Goal: Information Seeking & Learning: Check status

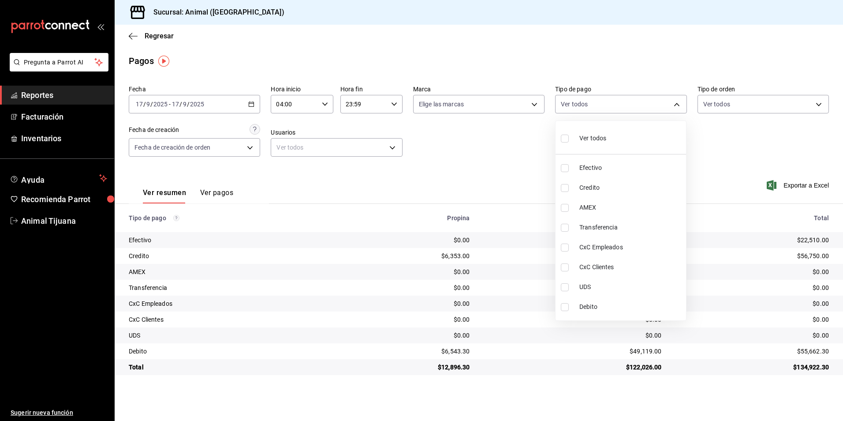
click at [591, 134] on span "Ver todos" at bounding box center [592, 138] width 27 height 9
type input "b84c62b8-b02c-4970-ab2e-e166616419f2,235ce608-f464-428a-9a71-314f665367d1,53567…"
checkbox input "true"
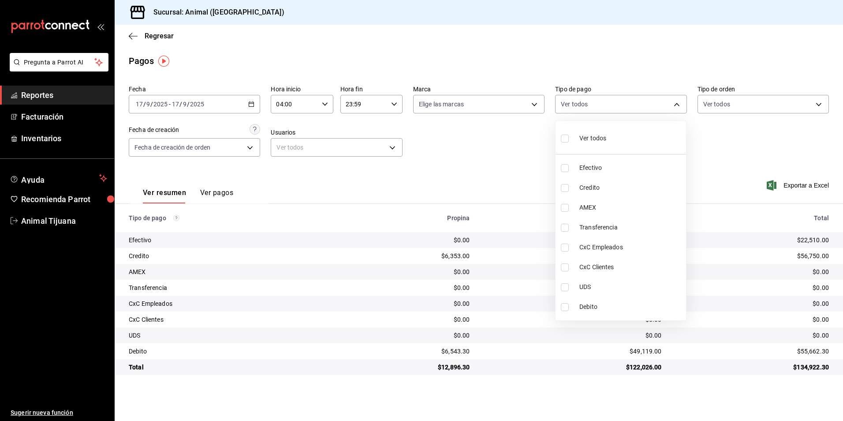
checkbox input "true"
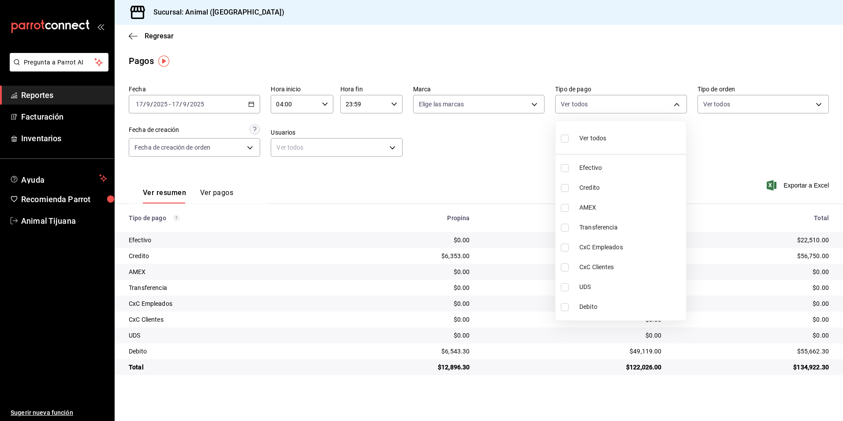
checkbox input "true"
click at [591, 134] on span "Ver todos" at bounding box center [592, 138] width 27 height 9
checkbox input "false"
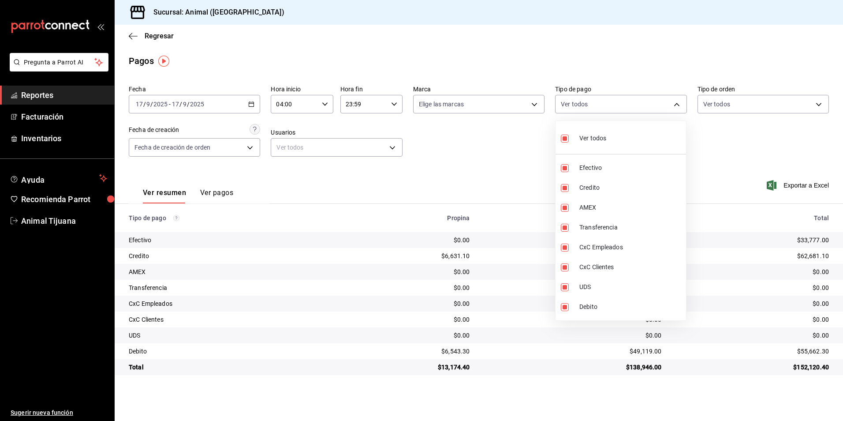
checkbox input "false"
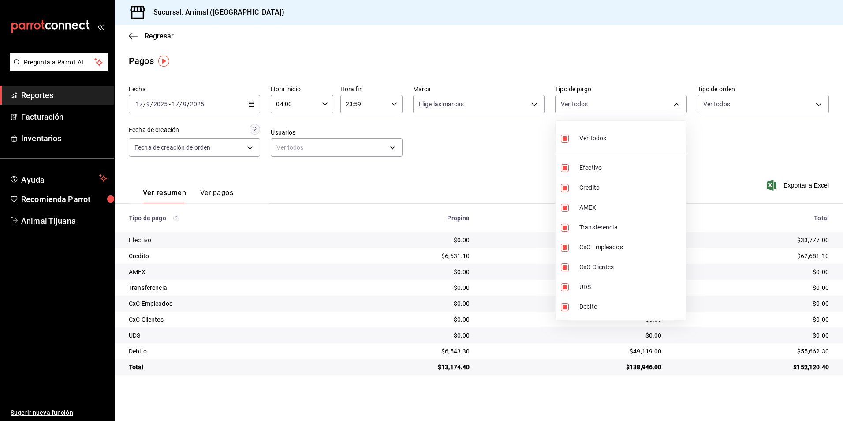
checkbox input "false"
click at [156, 34] on div at bounding box center [421, 210] width 843 height 421
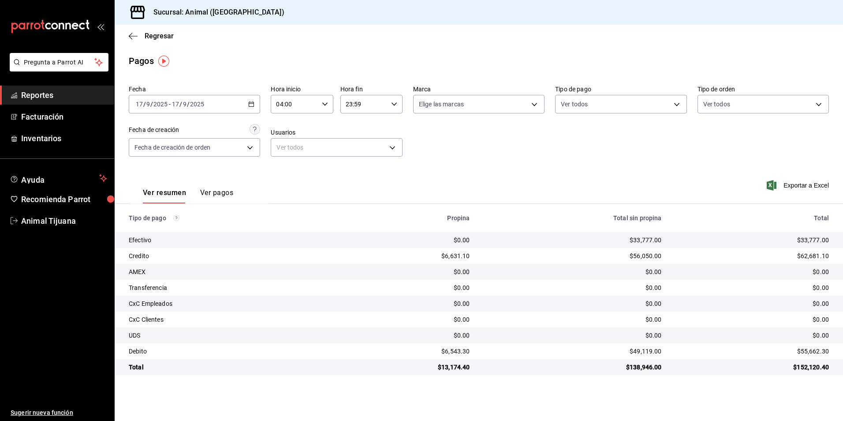
click at [156, 34] on span "Regresar" at bounding box center [159, 36] width 29 height 8
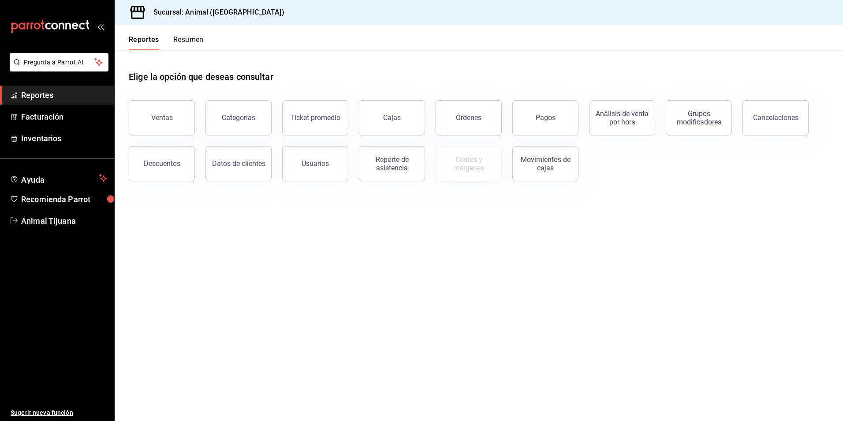
click at [198, 38] on button "Resumen" at bounding box center [188, 42] width 30 height 15
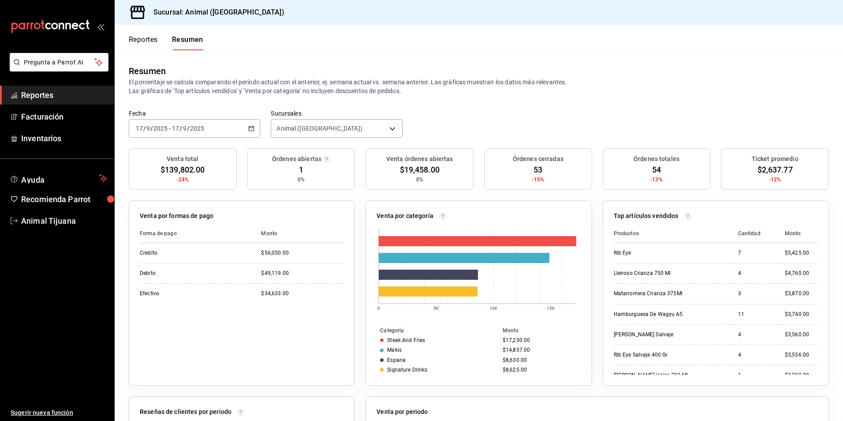
click at [251, 125] on icon "button" at bounding box center [251, 128] width 6 height 6
click at [176, 149] on li "Hoy" at bounding box center [170, 155] width 82 height 20
click at [251, 127] on icon "button" at bounding box center [251, 128] width 6 height 6
click at [135, 254] on li "Rango de fechas" at bounding box center [170, 254] width 82 height 20
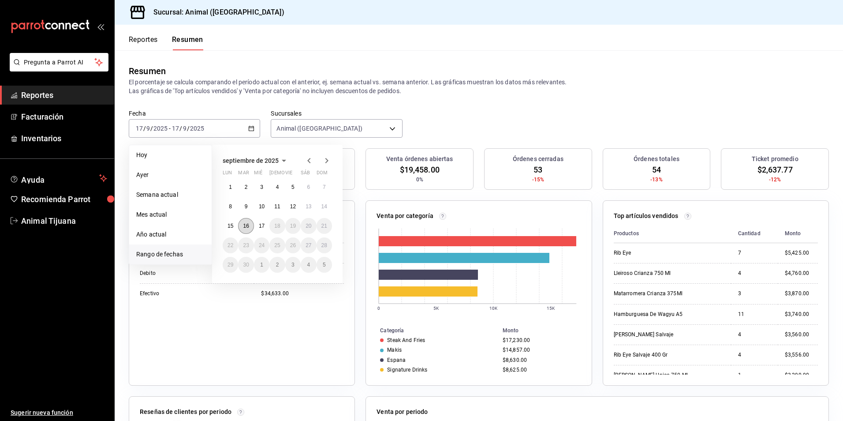
click at [244, 227] on abbr "16" at bounding box center [246, 226] width 6 height 6
click at [249, 228] on abbr "16" at bounding box center [246, 226] width 6 height 6
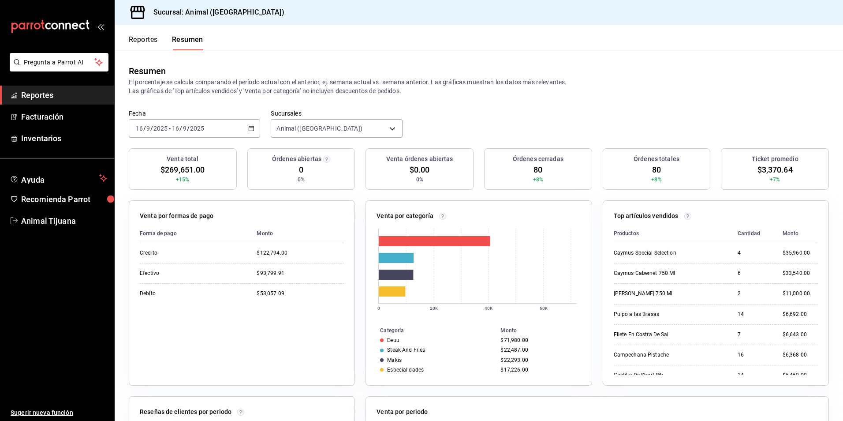
click at [216, 131] on div "[DATE] [DATE] - [DATE] [DATE]" at bounding box center [194, 128] width 131 height 19
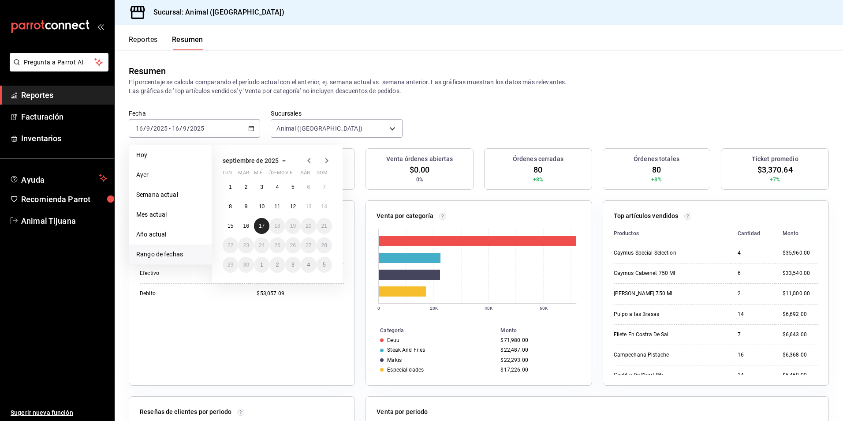
click at [261, 231] on button "17" at bounding box center [261, 226] width 15 height 16
click at [261, 225] on abbr "17" at bounding box center [262, 226] width 6 height 6
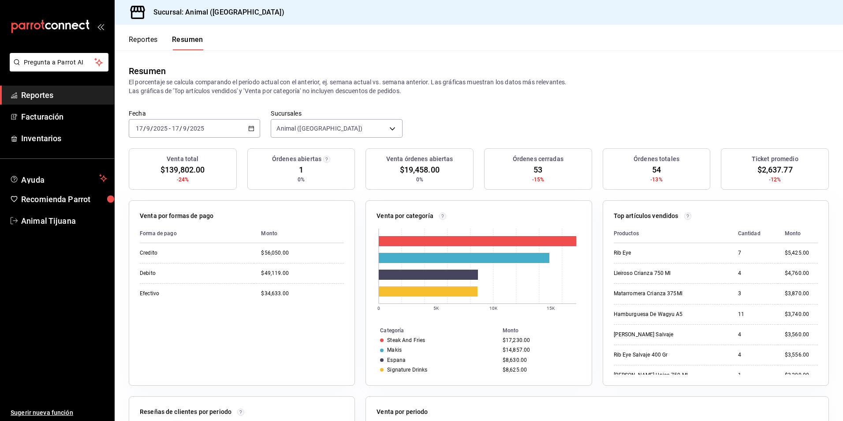
click at [255, 129] on div "[DATE] [DATE] - [DATE] [DATE]" at bounding box center [194, 128] width 131 height 19
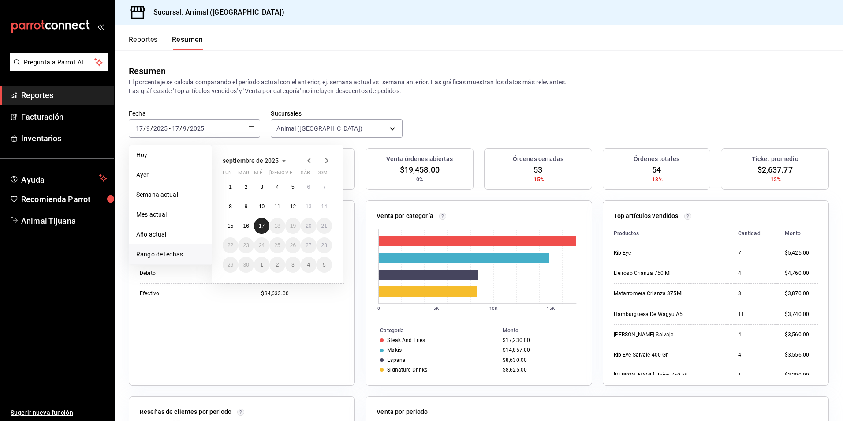
click at [261, 219] on button "17" at bounding box center [261, 226] width 15 height 16
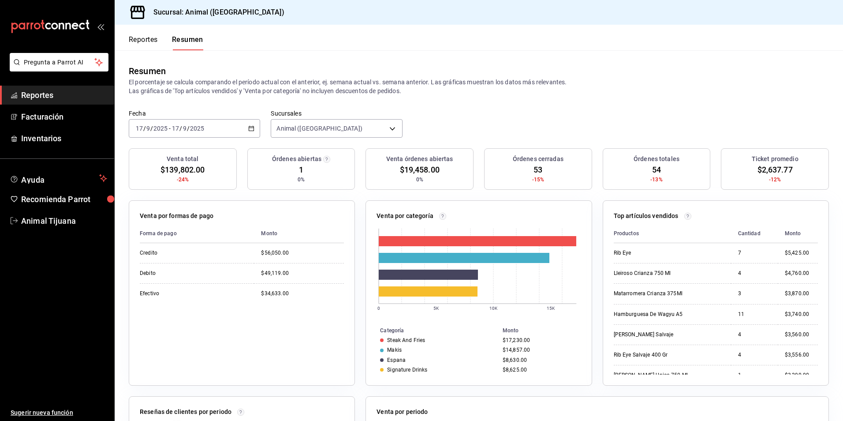
click at [390, 228] on rect at bounding box center [478, 270] width 202 height 93
click at [216, 119] on div "Fecha [DATE] [DATE] - [DATE] [DATE]" at bounding box center [194, 123] width 131 height 28
click at [214, 133] on div "[DATE] [DATE] - [DATE] [DATE]" at bounding box center [194, 128] width 131 height 19
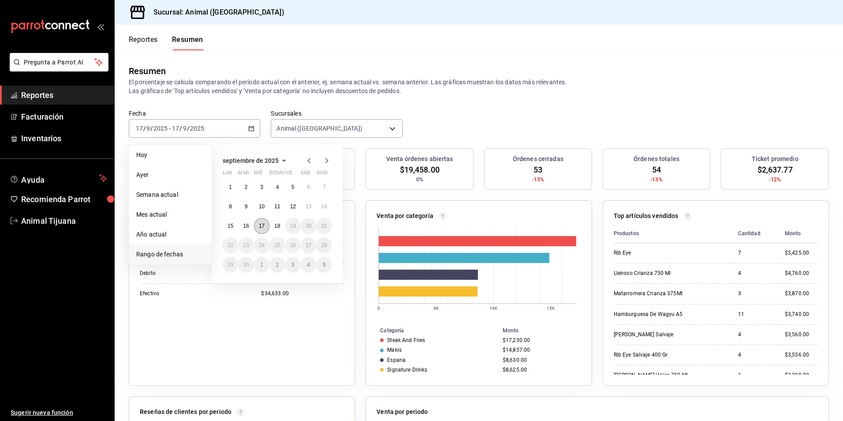
click at [265, 228] on button "17" at bounding box center [261, 226] width 15 height 16
click at [282, 224] on button "18" at bounding box center [276, 226] width 15 height 16
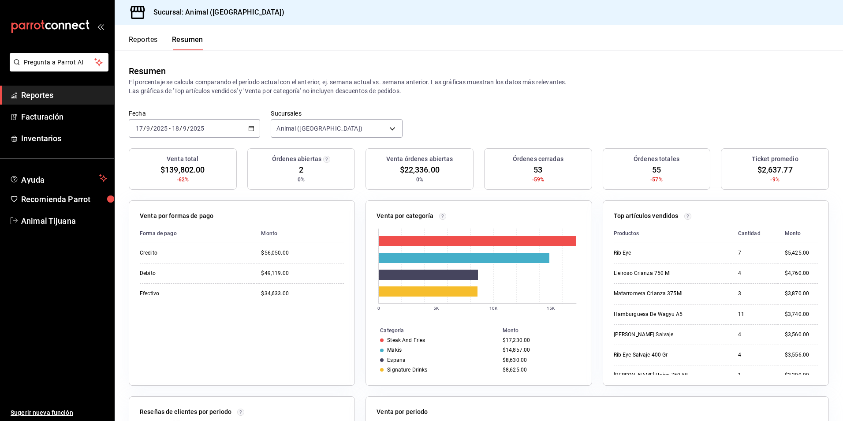
click at [141, 45] on button "Reportes" at bounding box center [143, 42] width 29 height 15
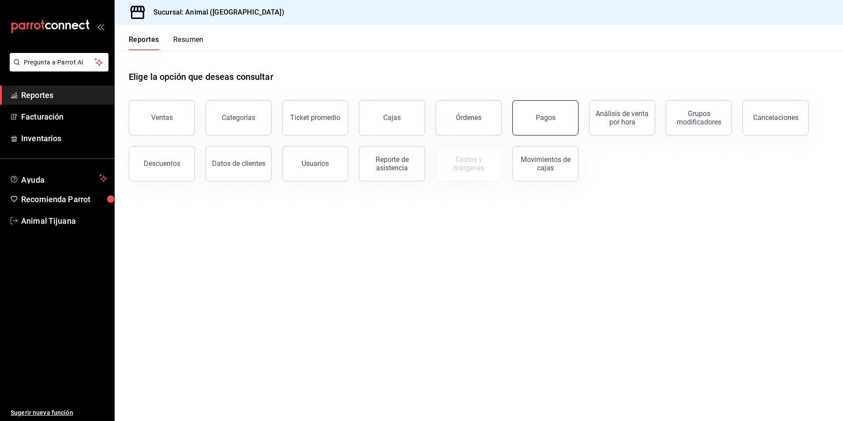
click at [542, 128] on button "Pagos" at bounding box center [545, 117] width 66 height 35
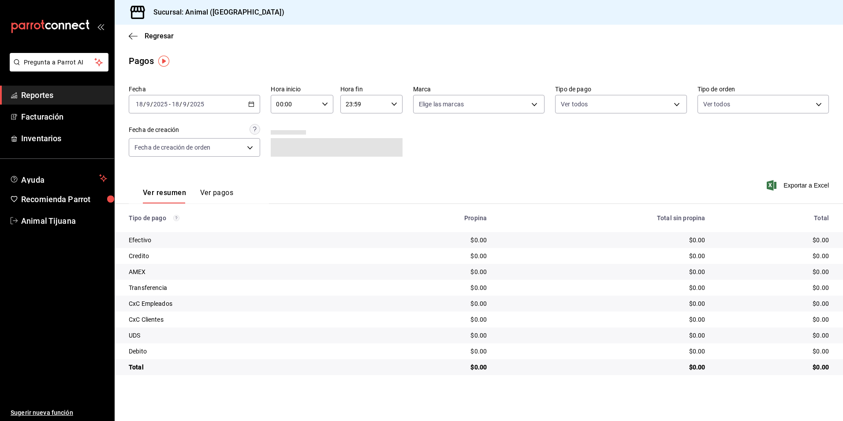
click at [244, 107] on div "[DATE] [DATE] - [DATE] [DATE]" at bounding box center [194, 104] width 131 height 19
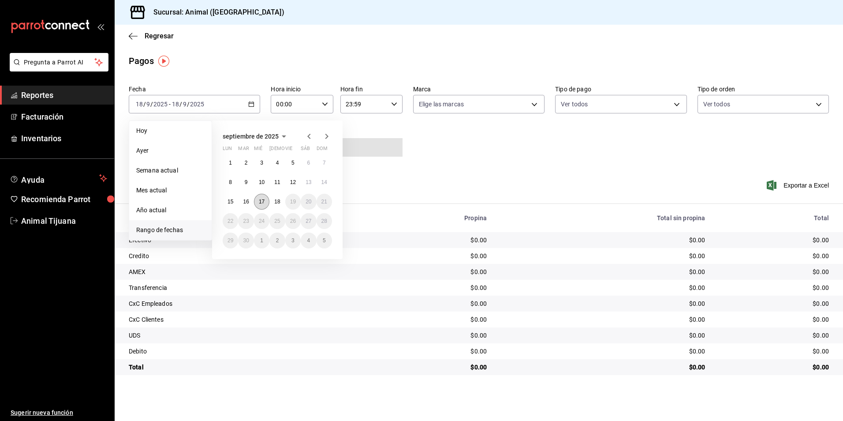
click at [266, 204] on button "17" at bounding box center [261, 202] width 15 height 16
click at [276, 201] on abbr "18" at bounding box center [277, 201] width 6 height 6
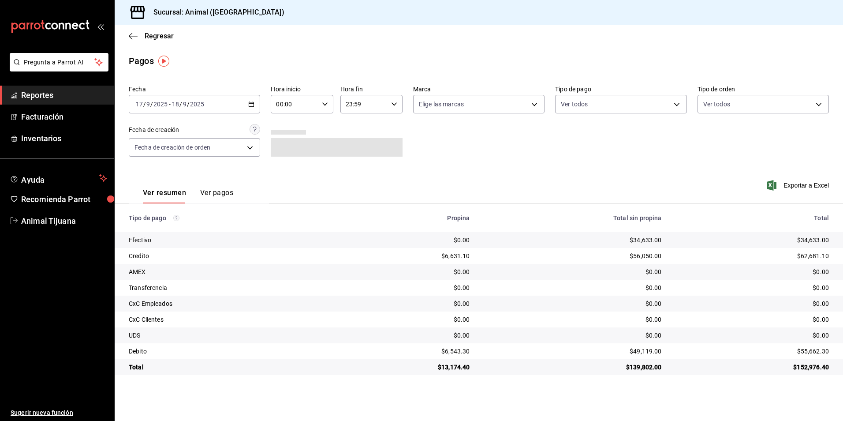
click at [316, 114] on div "Fecha [DATE] [DATE] - [DATE] [DATE] Hora inicio 00:00 Hora inicio Hora fin 23:5…" at bounding box center [479, 125] width 700 height 86
click at [316, 107] on input "00:00" at bounding box center [294, 104] width 47 height 18
click at [288, 165] on span "04" at bounding box center [286, 167] width 17 height 7
type input "04:00"
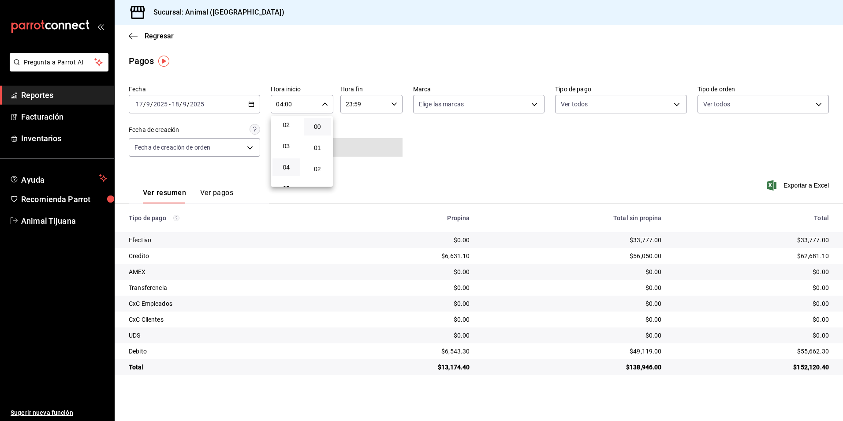
click at [397, 104] on div at bounding box center [421, 210] width 843 height 421
click at [397, 104] on icon "button" at bounding box center [394, 104] width 6 height 6
click at [387, 129] on span "00" at bounding box center [387, 126] width 17 height 7
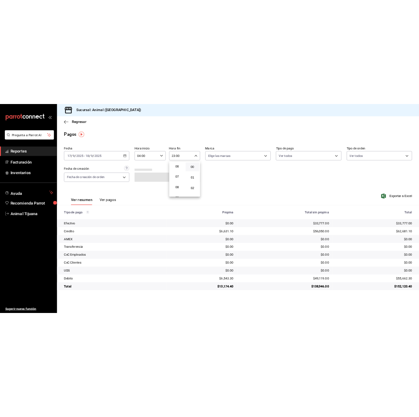
scroll to position [85, 0]
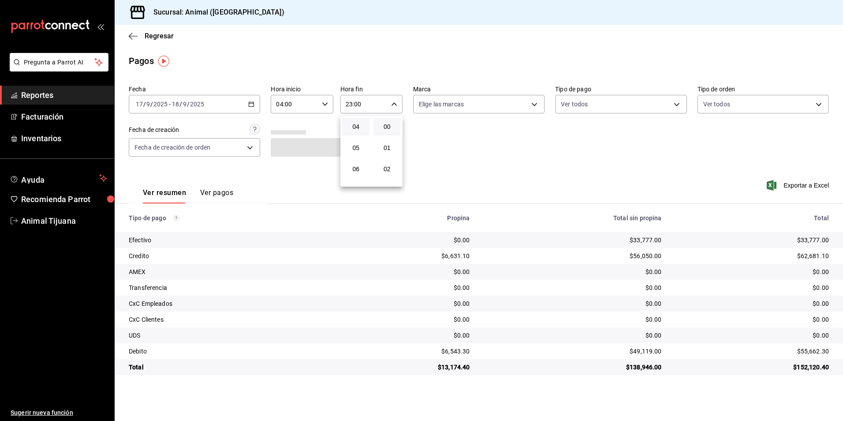
click at [363, 134] on button "04" at bounding box center [356, 127] width 28 height 18
type input "04:00"
click at [575, 198] on div at bounding box center [421, 210] width 843 height 421
click at [434, 178] on div "Ver resumen Ver pagos Exportar a Excel" at bounding box center [479, 190] width 728 height 47
click at [623, 107] on body "Pregunta a Parrot AI Reportes Facturación Inventarios Ayuda Recomienda Parrot A…" at bounding box center [421, 210] width 843 height 421
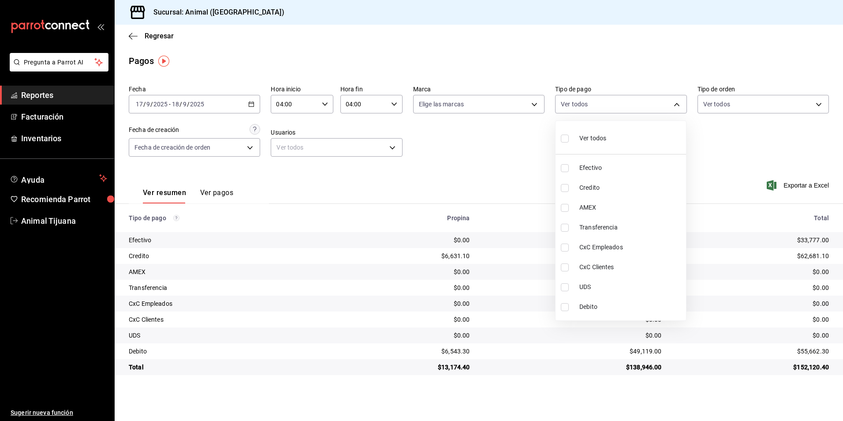
click at [627, 179] on li "Credito" at bounding box center [621, 188] width 131 height 20
type input "235ce608-f464-428a-9a71-314f665367d1"
checkbox input "true"
click at [628, 306] on span "Debito" at bounding box center [630, 306] width 103 height 9
type input "235ce608-f464-428a-9a71-314f665367d1,c7b29183-a811-4137-9cfa-21a61cd2bc4a"
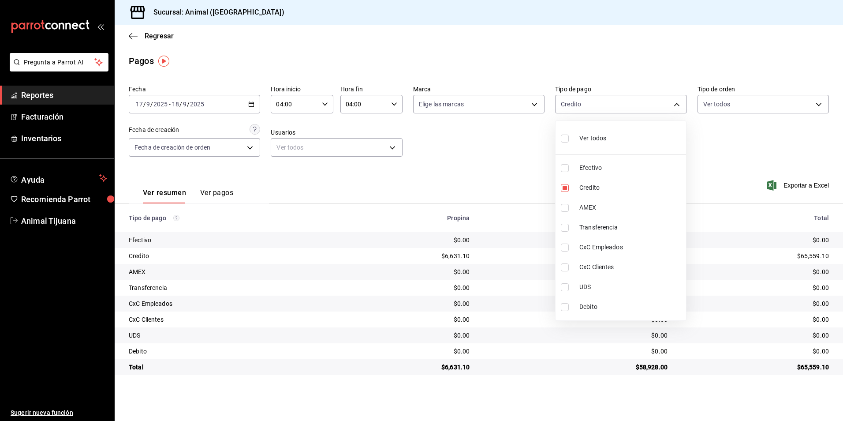
checkbox input "true"
click at [591, 303] on span "Debito" at bounding box center [630, 306] width 103 height 9
type input "235ce608-f464-428a-9a71-314f665367d1"
checkbox input "false"
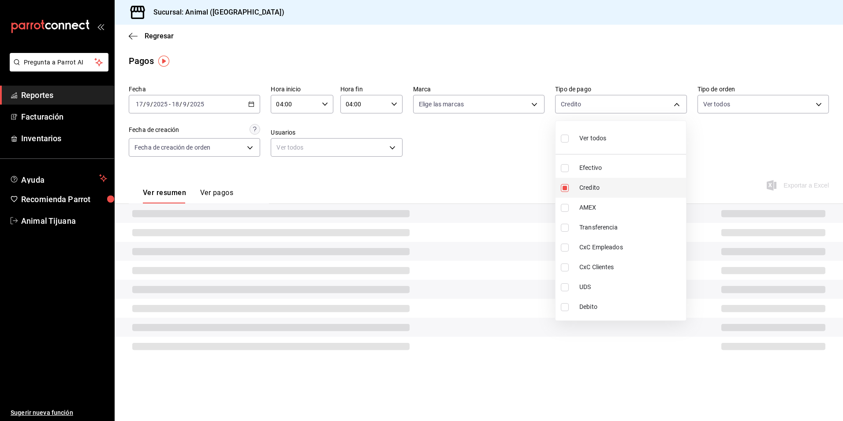
click at [603, 180] on li "Credito" at bounding box center [621, 188] width 131 height 20
checkbox input "false"
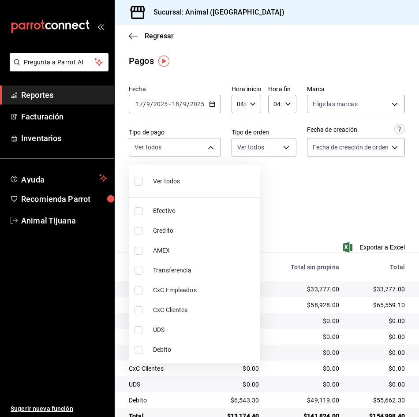
click at [349, 229] on div at bounding box center [209, 208] width 419 height 417
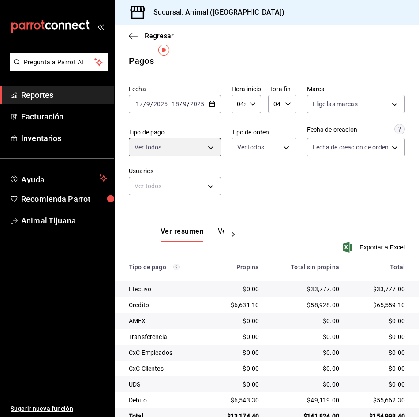
scroll to position [22, 0]
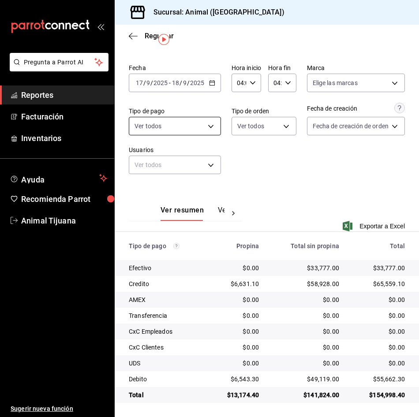
click at [196, 127] on body "Pregunta a Parrot AI Reportes Facturación Inventarios Ayuda Recomienda Parrot A…" at bounding box center [209, 208] width 419 height 417
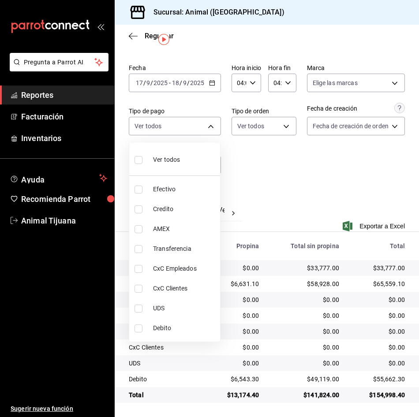
click at [199, 209] on span "Credito" at bounding box center [184, 209] width 63 height 9
type input "235ce608-f464-428a-9a71-314f665367d1"
checkbox input "true"
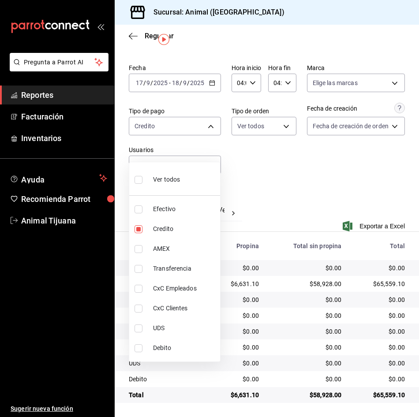
click at [188, 346] on span "Debito" at bounding box center [184, 347] width 63 height 9
type input "235ce608-f464-428a-9a71-314f665367d1,c7b29183-a811-4137-9cfa-21a61cd2bc4a"
checkbox input "true"
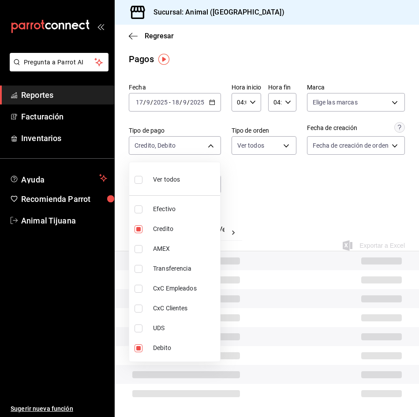
scroll to position [22, 0]
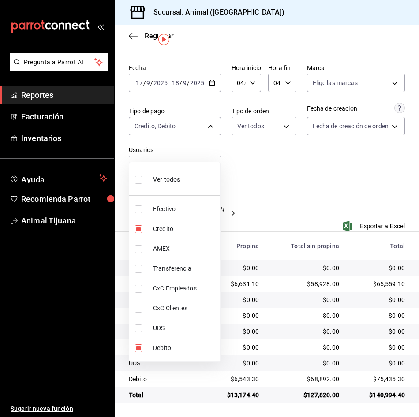
click at [180, 179] on li "Ver todos" at bounding box center [174, 179] width 91 height 26
type input "b84c62b8-b02c-4970-ab2e-e166616419f2,235ce608-f464-428a-9a71-314f665367d1,53567…"
checkbox input "true"
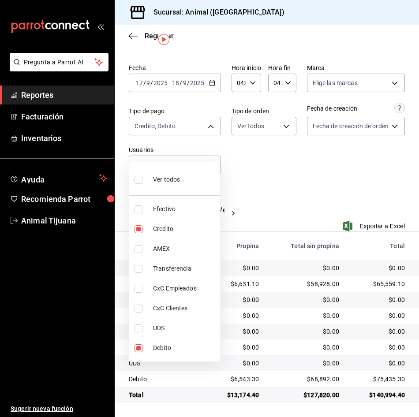
checkbox input "true"
click at [180, 179] on li "Ver todos" at bounding box center [174, 179] width 91 height 26
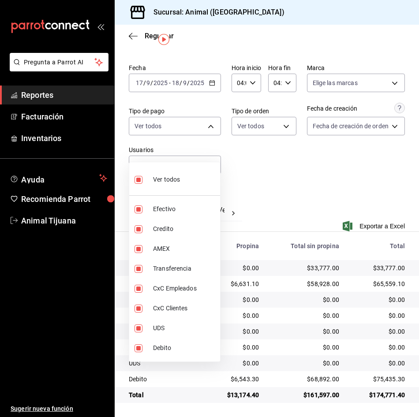
checkbox input "false"
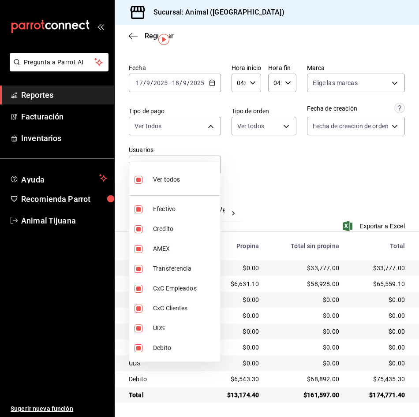
checkbox input "false"
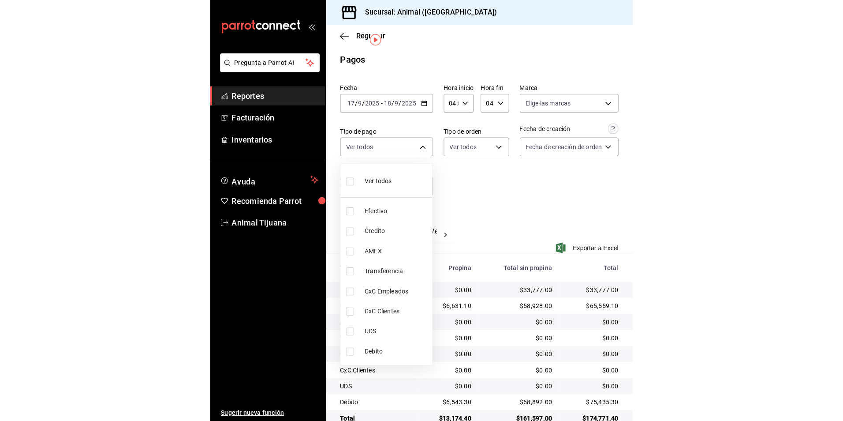
scroll to position [22, 0]
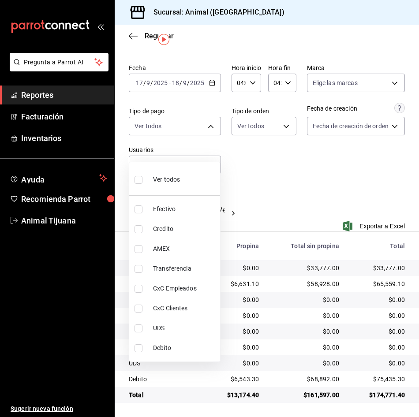
click at [265, 202] on div at bounding box center [209, 208] width 419 height 417
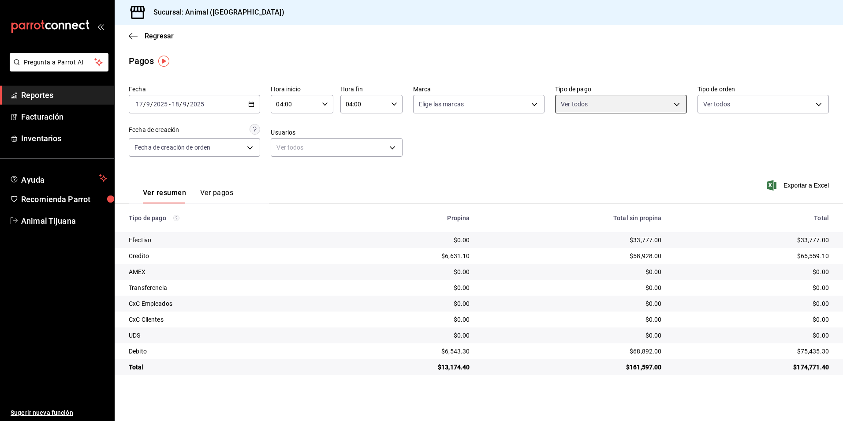
scroll to position [0, 0]
click at [162, 31] on div "Regresar" at bounding box center [479, 36] width 728 height 22
click at [160, 33] on span "Regresar" at bounding box center [159, 36] width 29 height 8
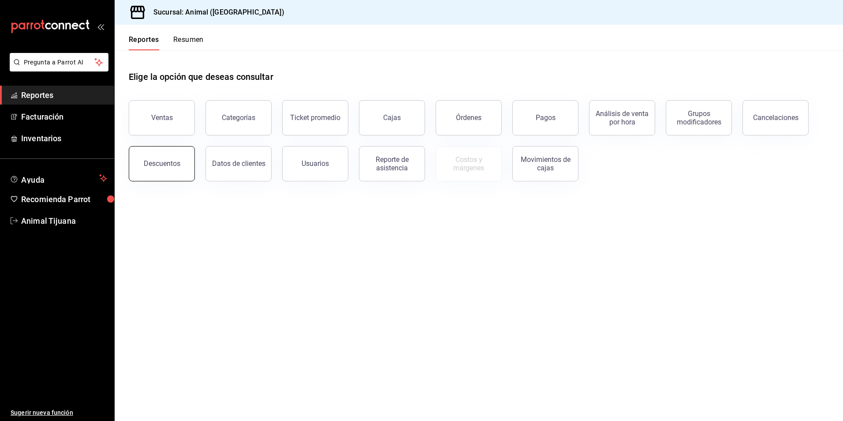
click at [167, 159] on button "Descuentos" at bounding box center [162, 163] width 66 height 35
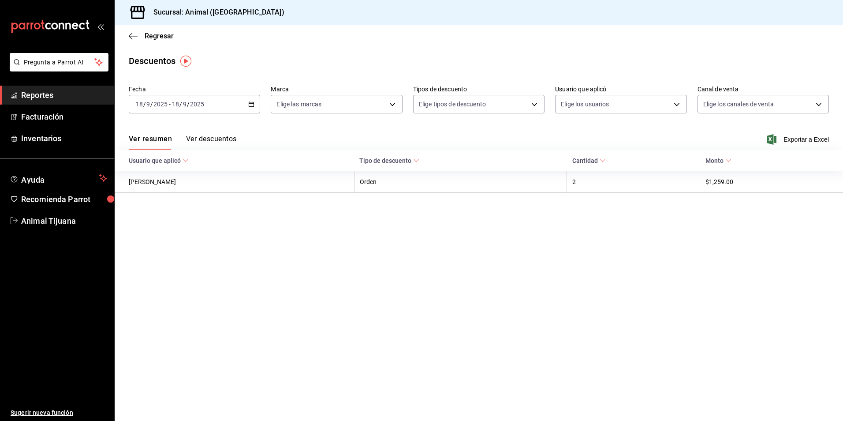
click at [256, 102] on div "[DATE] [DATE] - [DATE] [DATE]" at bounding box center [194, 104] width 131 height 19
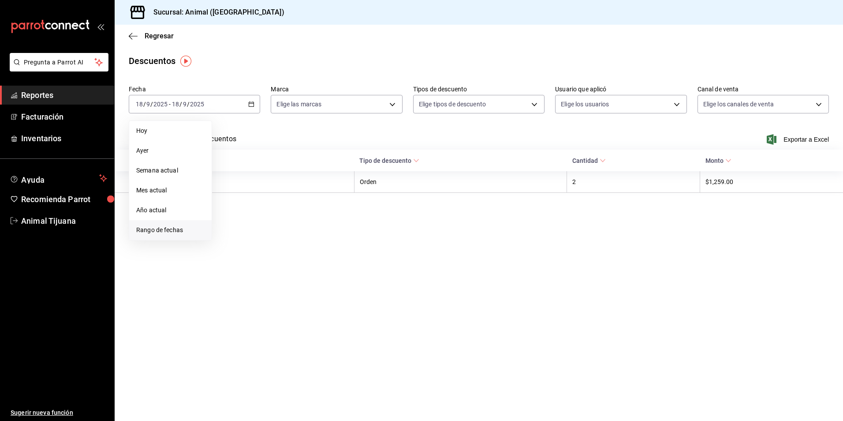
click at [182, 235] on li "Rango de fechas" at bounding box center [170, 230] width 82 height 20
click at [264, 202] on abbr "17" at bounding box center [262, 201] width 6 height 6
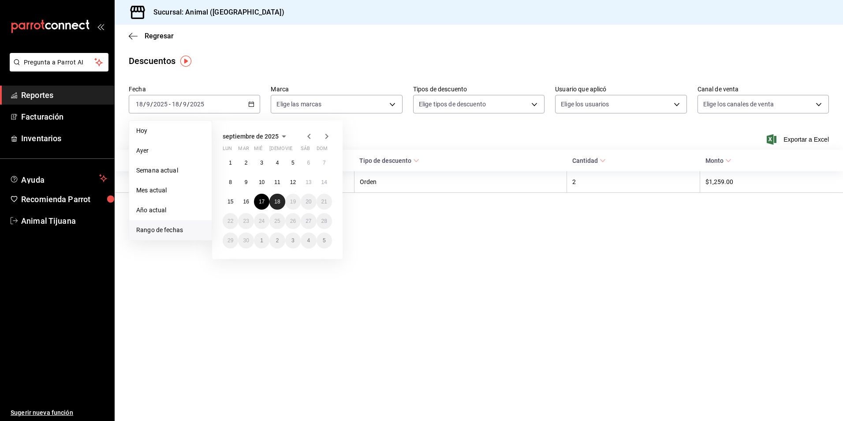
click at [272, 198] on button "18" at bounding box center [276, 202] width 15 height 16
